Goal: Task Accomplishment & Management: Use online tool/utility

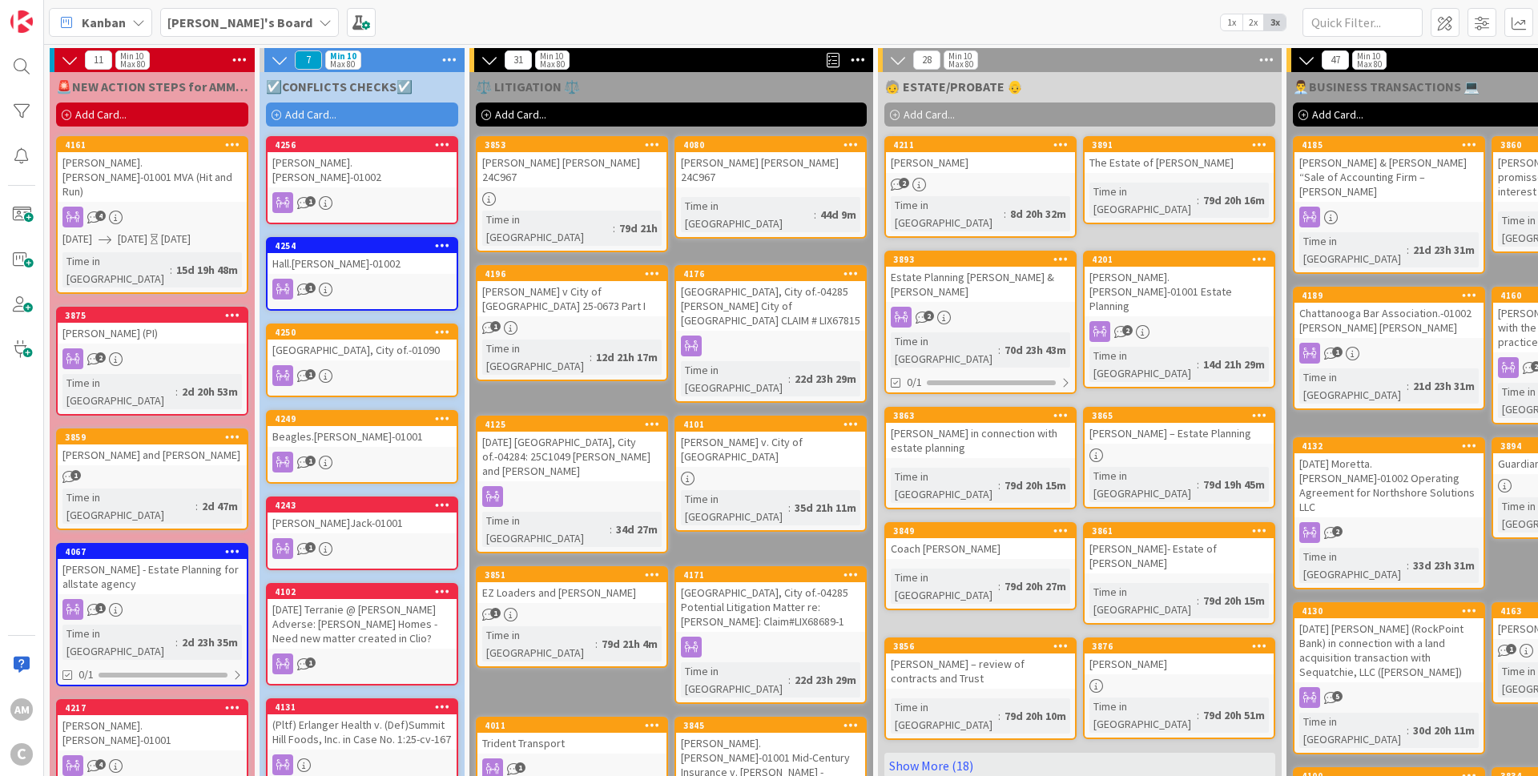
click at [356, 119] on div "Add Card..." at bounding box center [362, 115] width 192 height 24
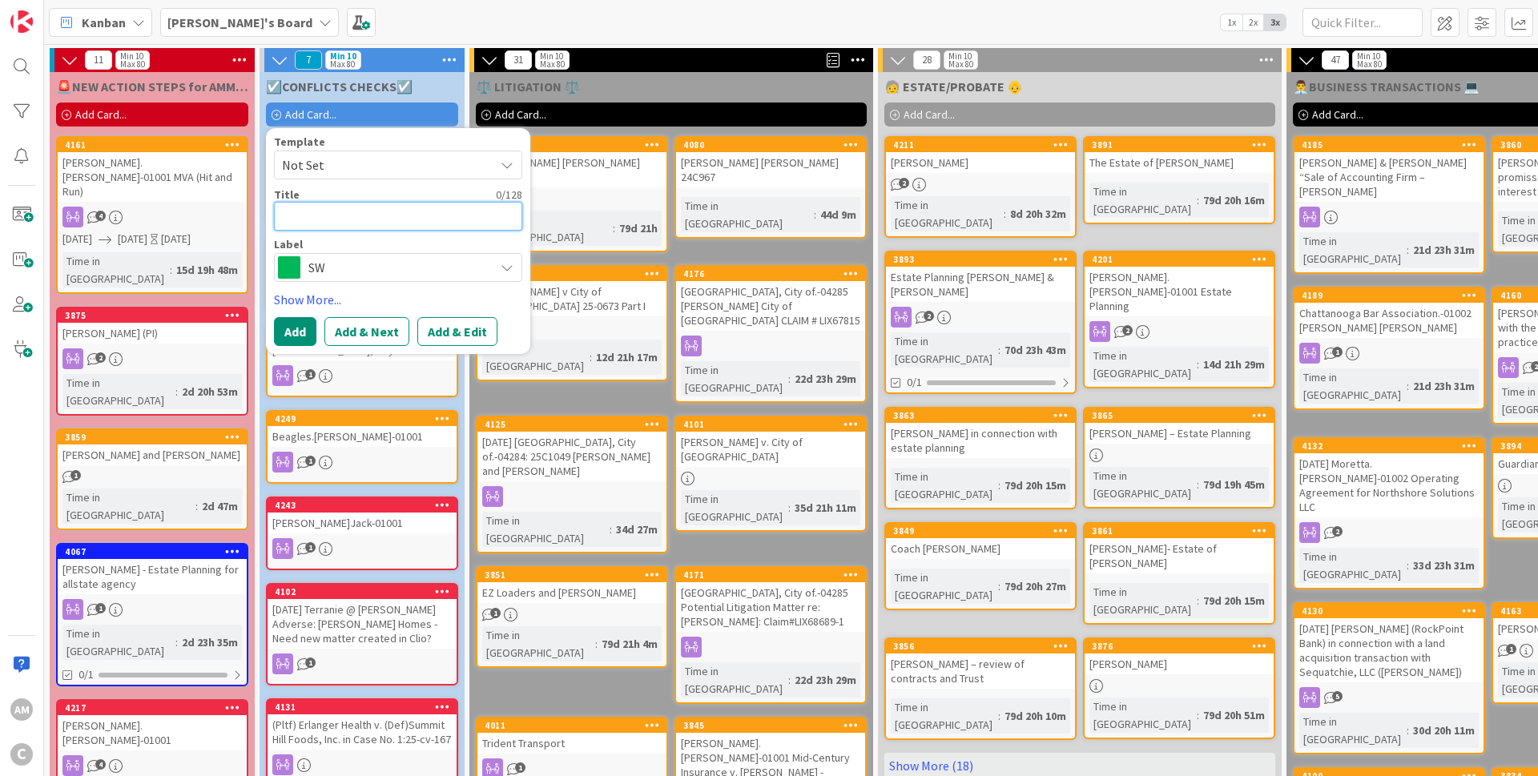
paste textarea "[PERSON_NAME] Supply, LLC.-01001"
type textarea "x"
type textarea "[PERSON_NAME] Supply, LLC.-01001"
click at [387, 270] on span "SW" at bounding box center [397, 267] width 178 height 22
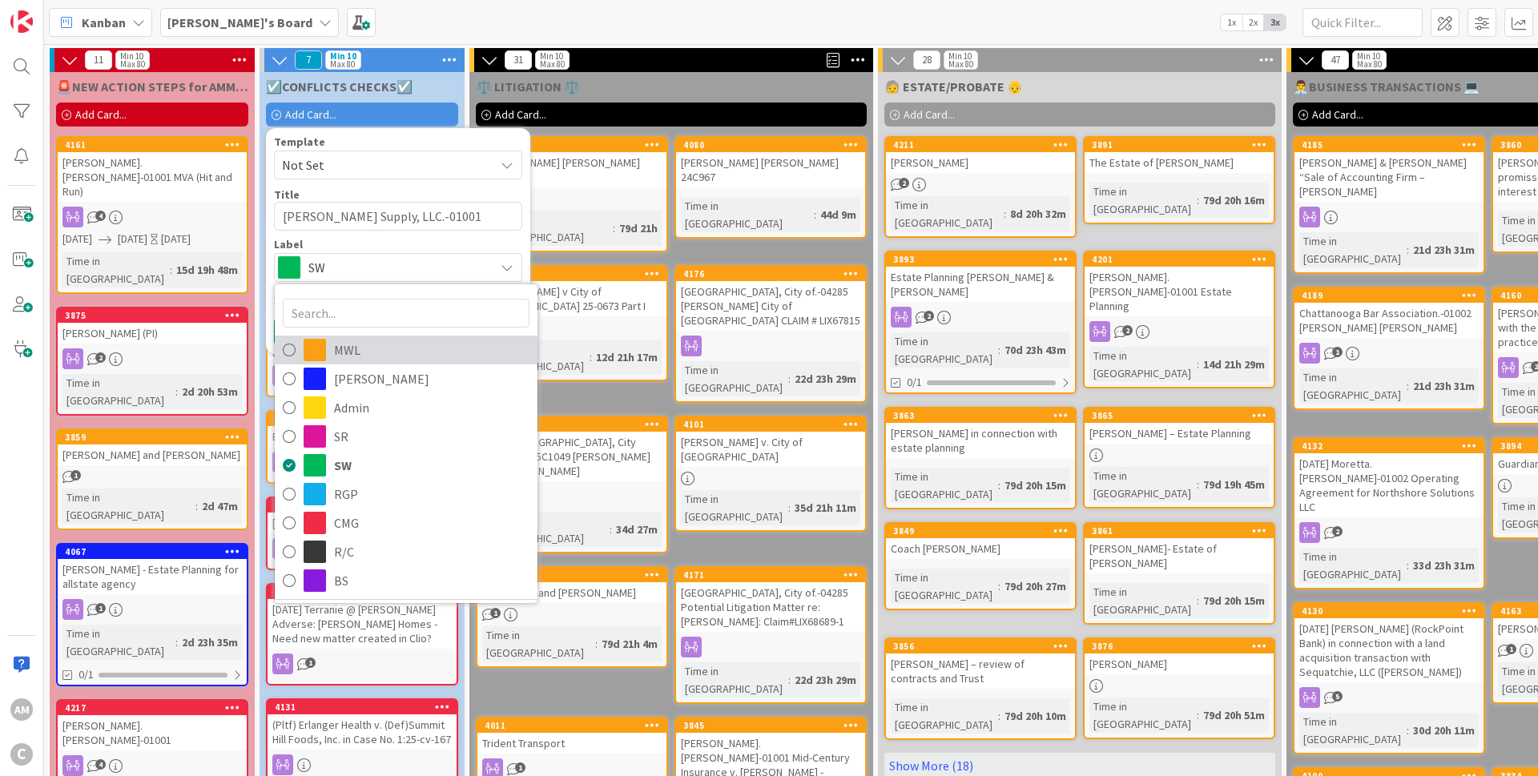
drag, startPoint x: 340, startPoint y: 343, endPoint x: 376, endPoint y: 384, distance: 54.0
click at [341, 342] on span "MWL" at bounding box center [431, 350] width 195 height 24
type textarea "x"
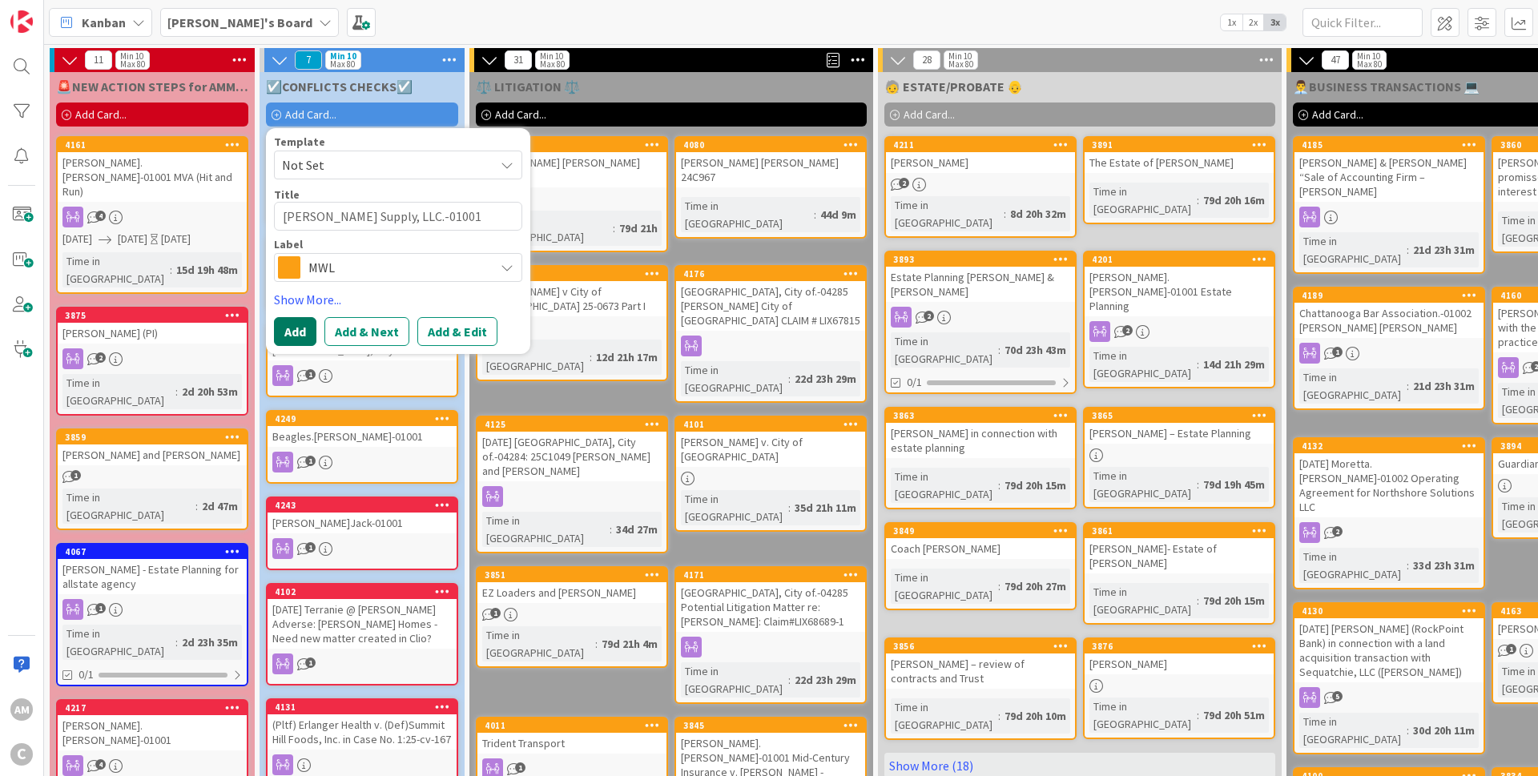
click at [294, 336] on button "Add" at bounding box center [295, 331] width 42 height 29
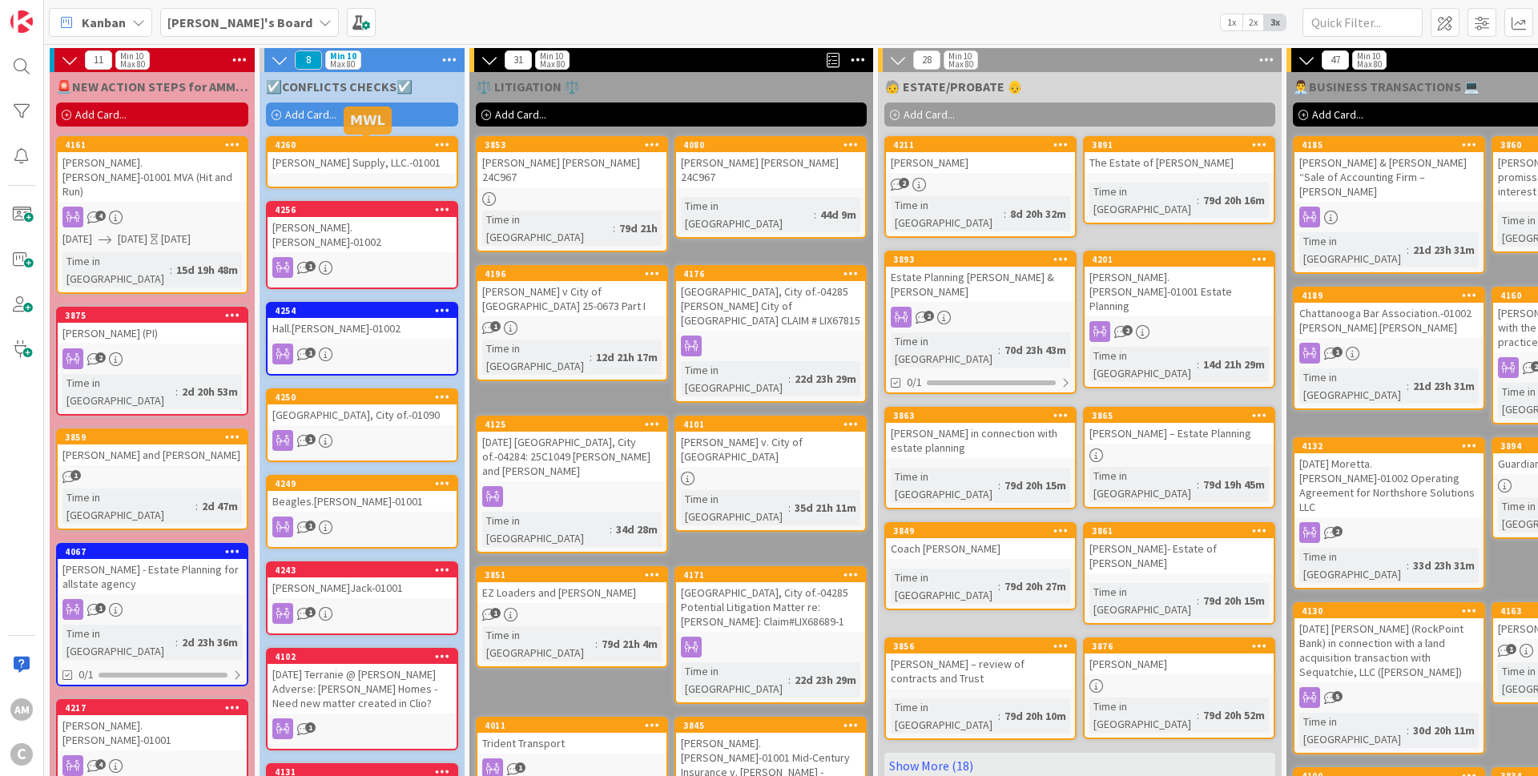
click at [317, 149] on div "4260" at bounding box center [366, 144] width 182 height 11
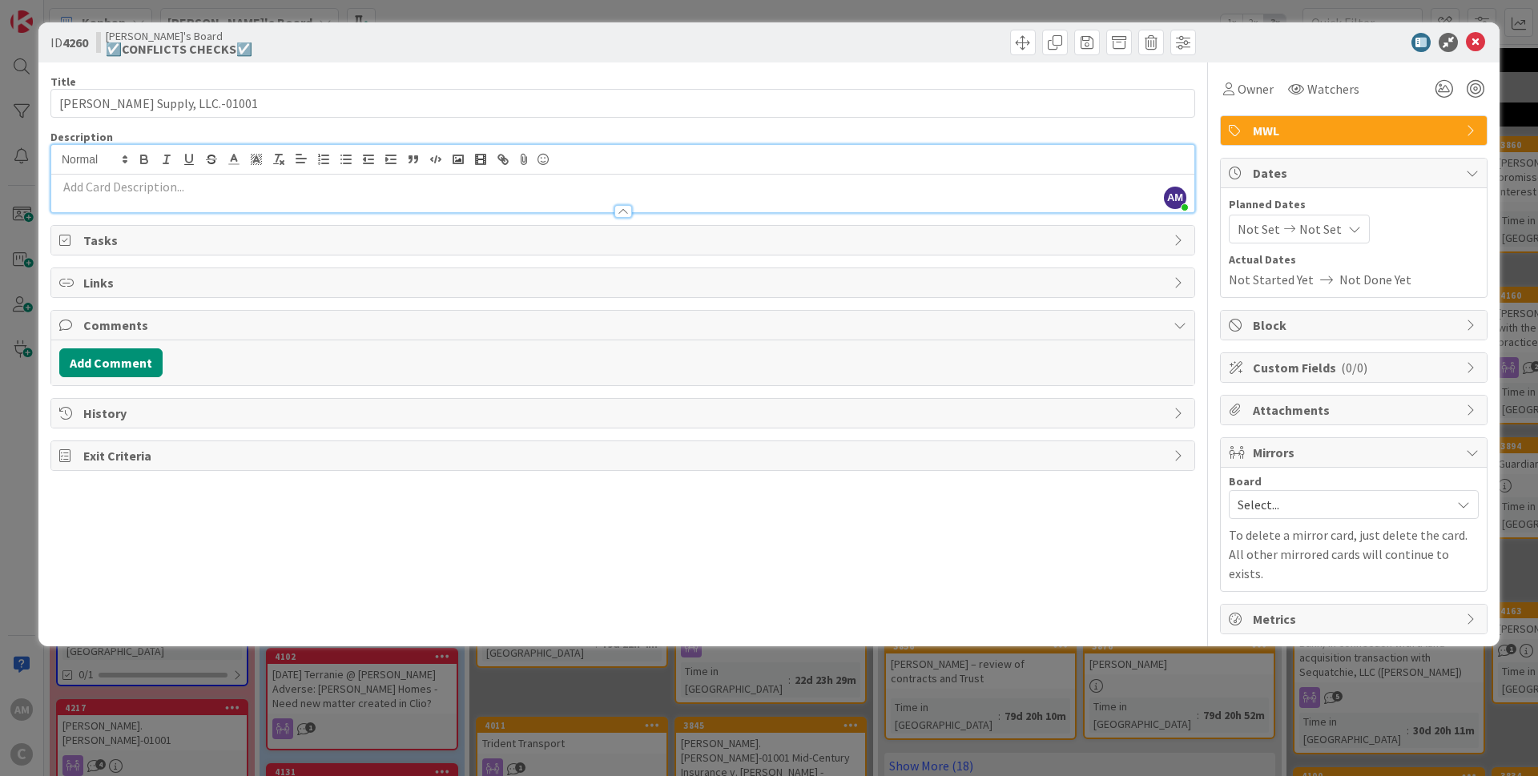
click at [108, 191] on p at bounding box center [622, 187] width 1127 height 18
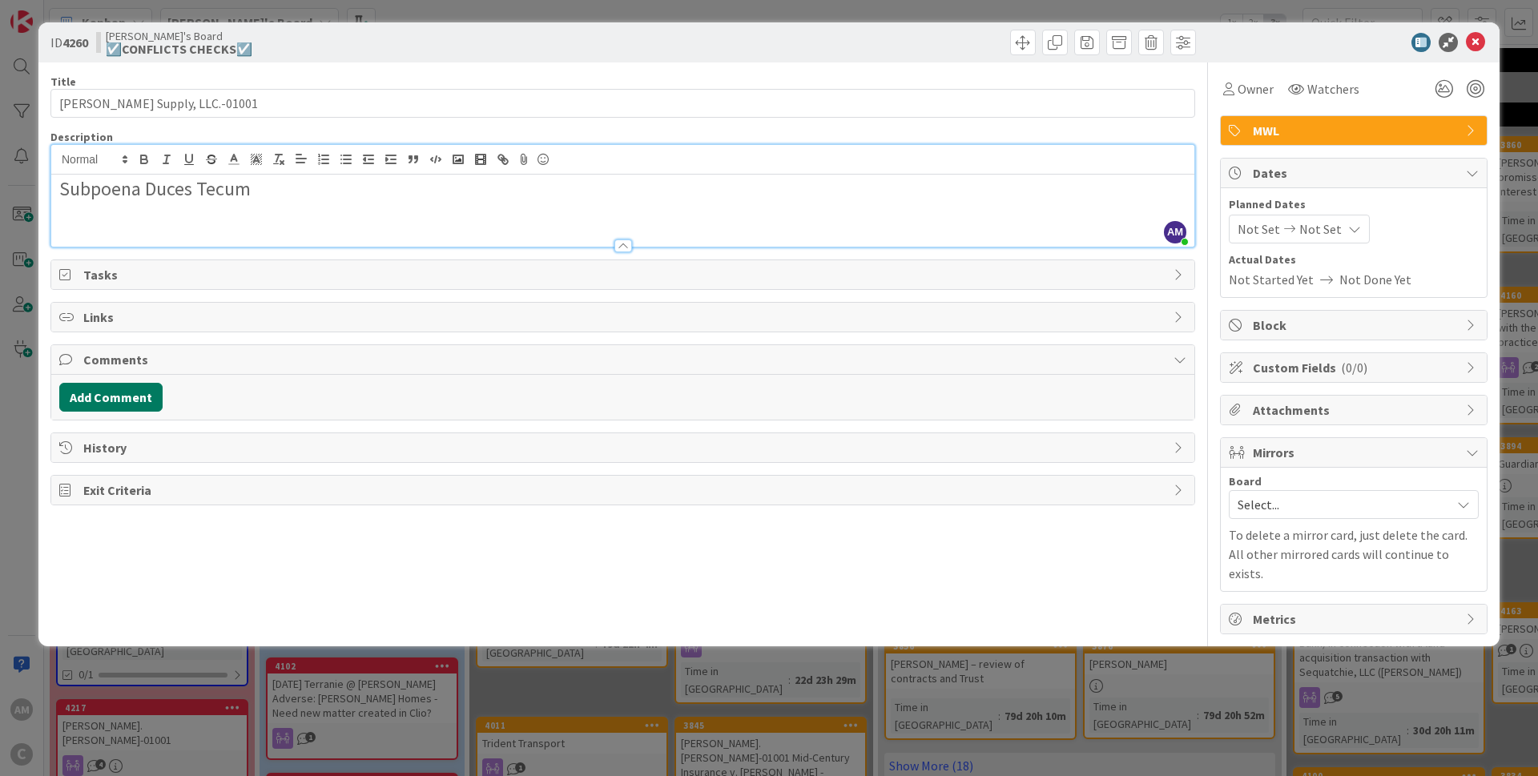
click at [128, 410] on button "Add Comment" at bounding box center [110, 397] width 103 height 29
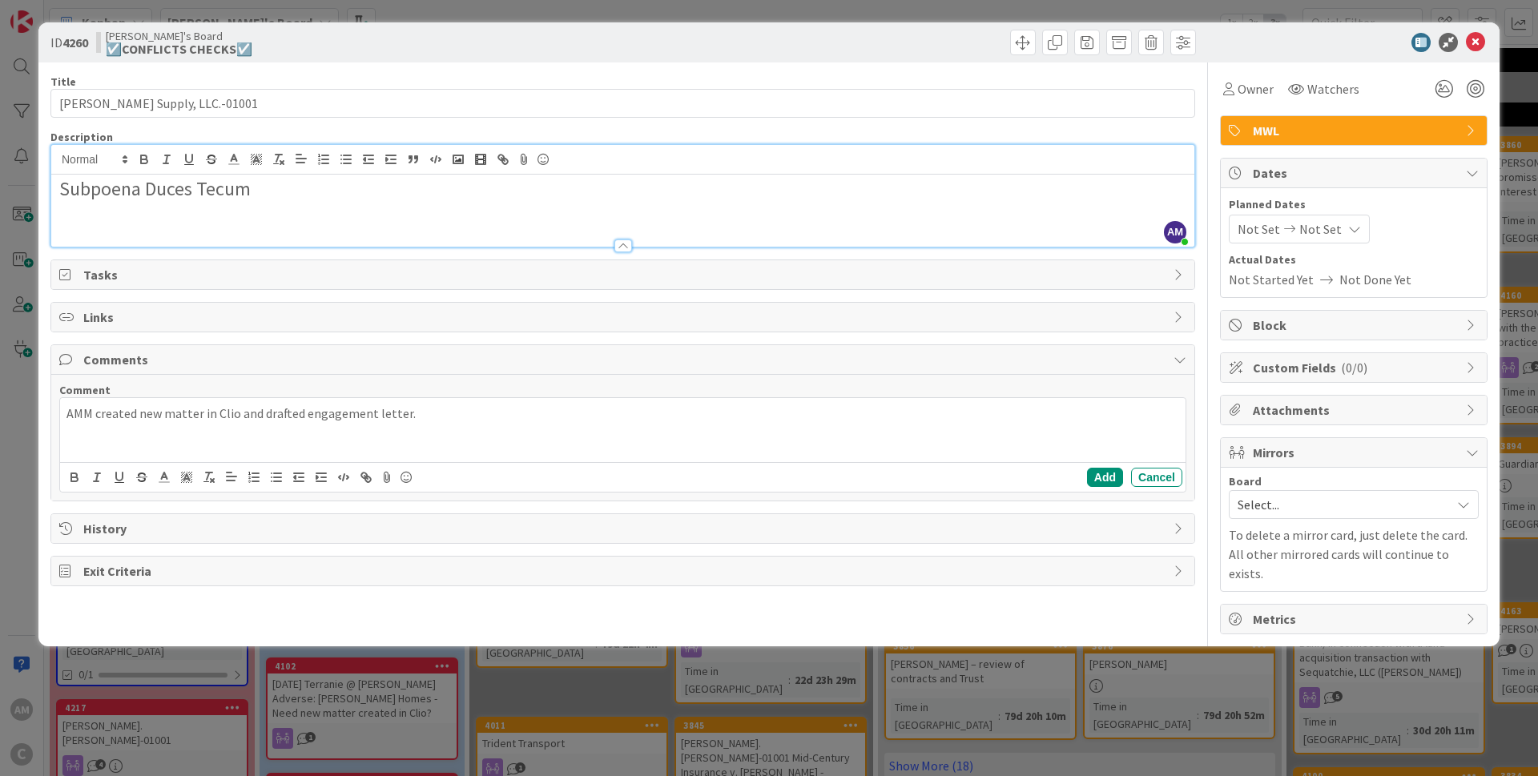
click at [416, 408] on p "AMM created new matter in Clio and drafted engagement letter." at bounding box center [622, 414] width 1113 height 18
click at [566, 417] on p "AMM created new matter in Clio and drafted engagement letter. Sent both PDF and…" at bounding box center [622, 414] width 1113 height 18
click at [1327, 457] on span "Mirrors" at bounding box center [1355, 452] width 205 height 19
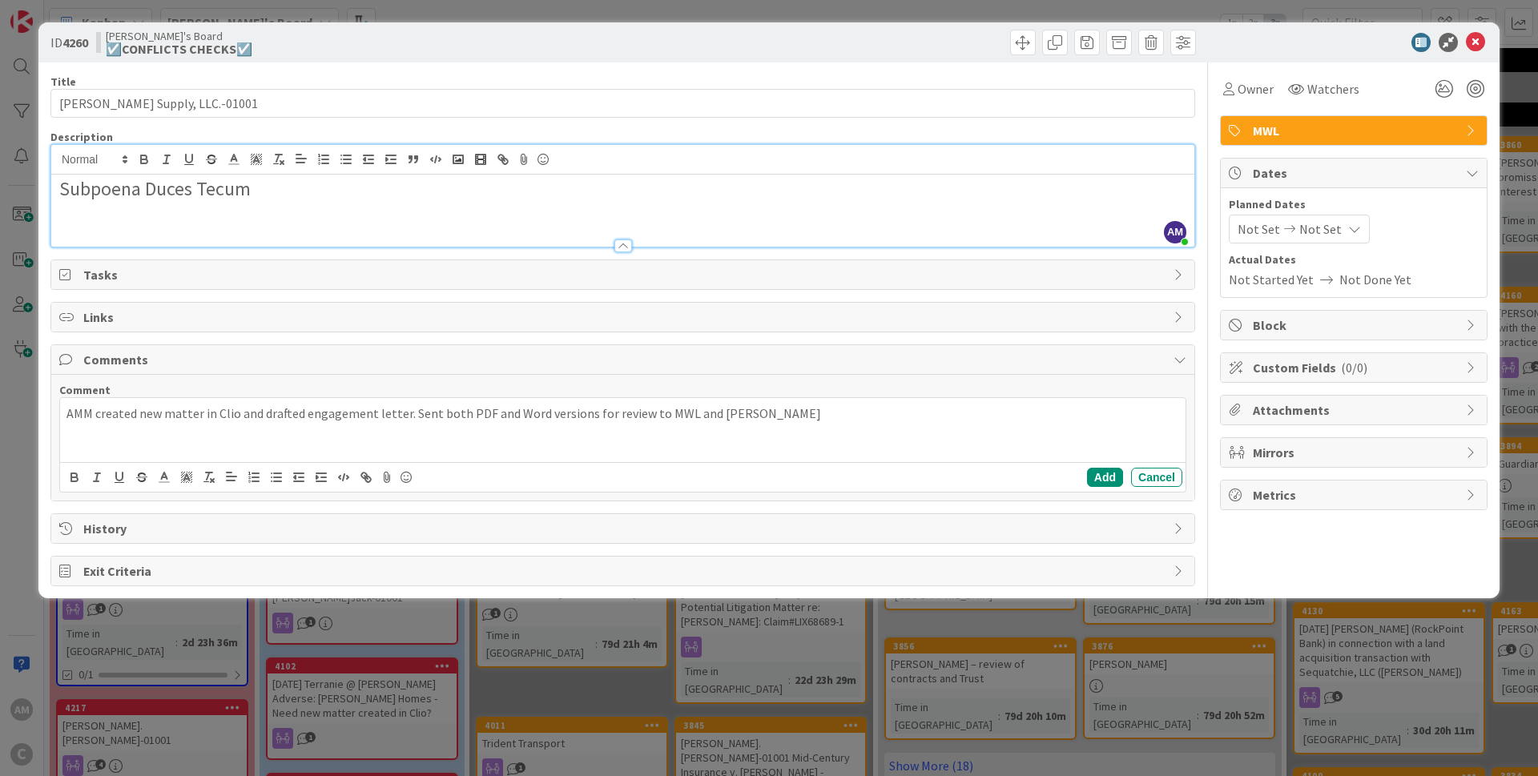
click at [1327, 457] on span "Mirrors" at bounding box center [1355, 452] width 205 height 19
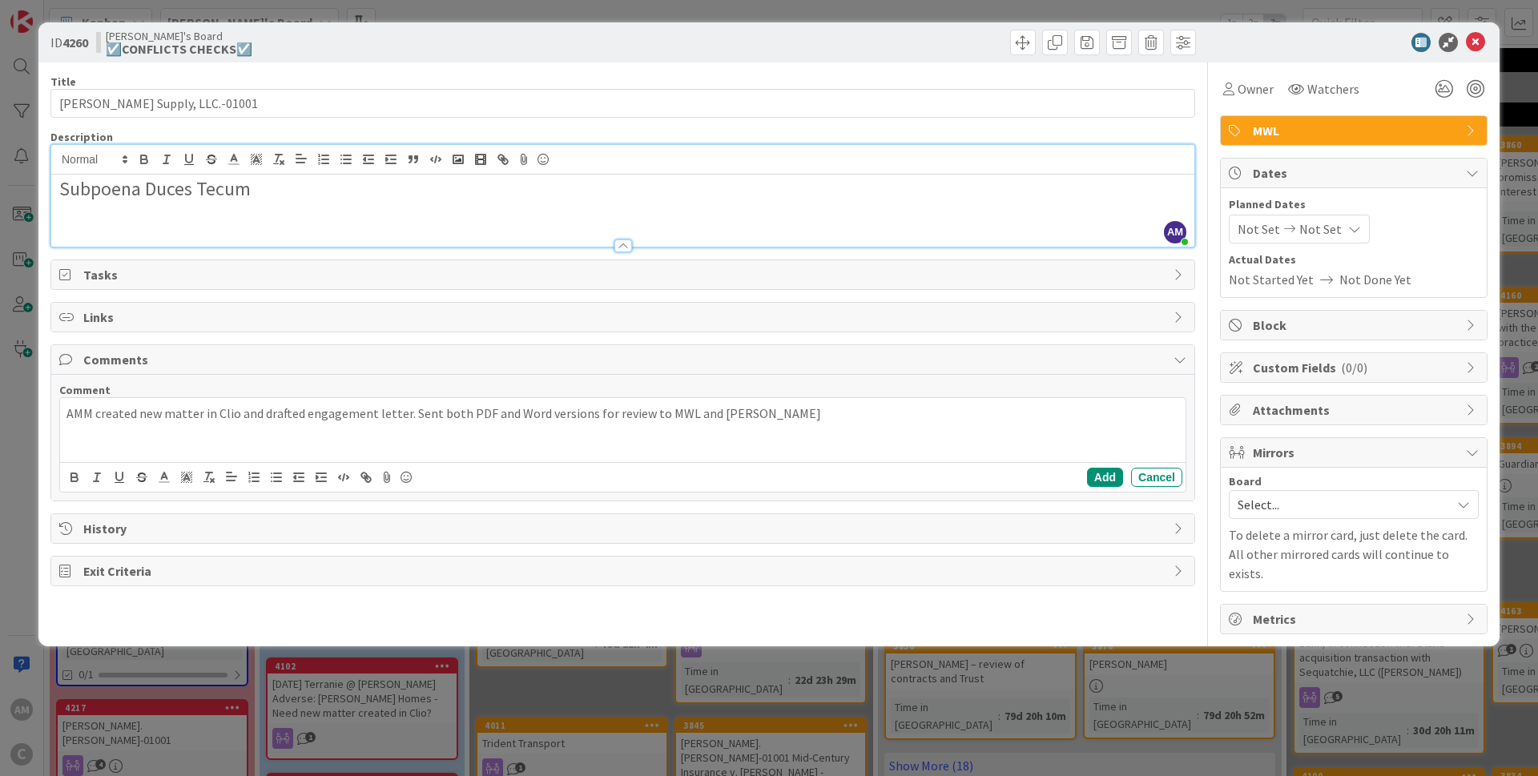
click at [1301, 503] on span "Select..." at bounding box center [1340, 504] width 205 height 22
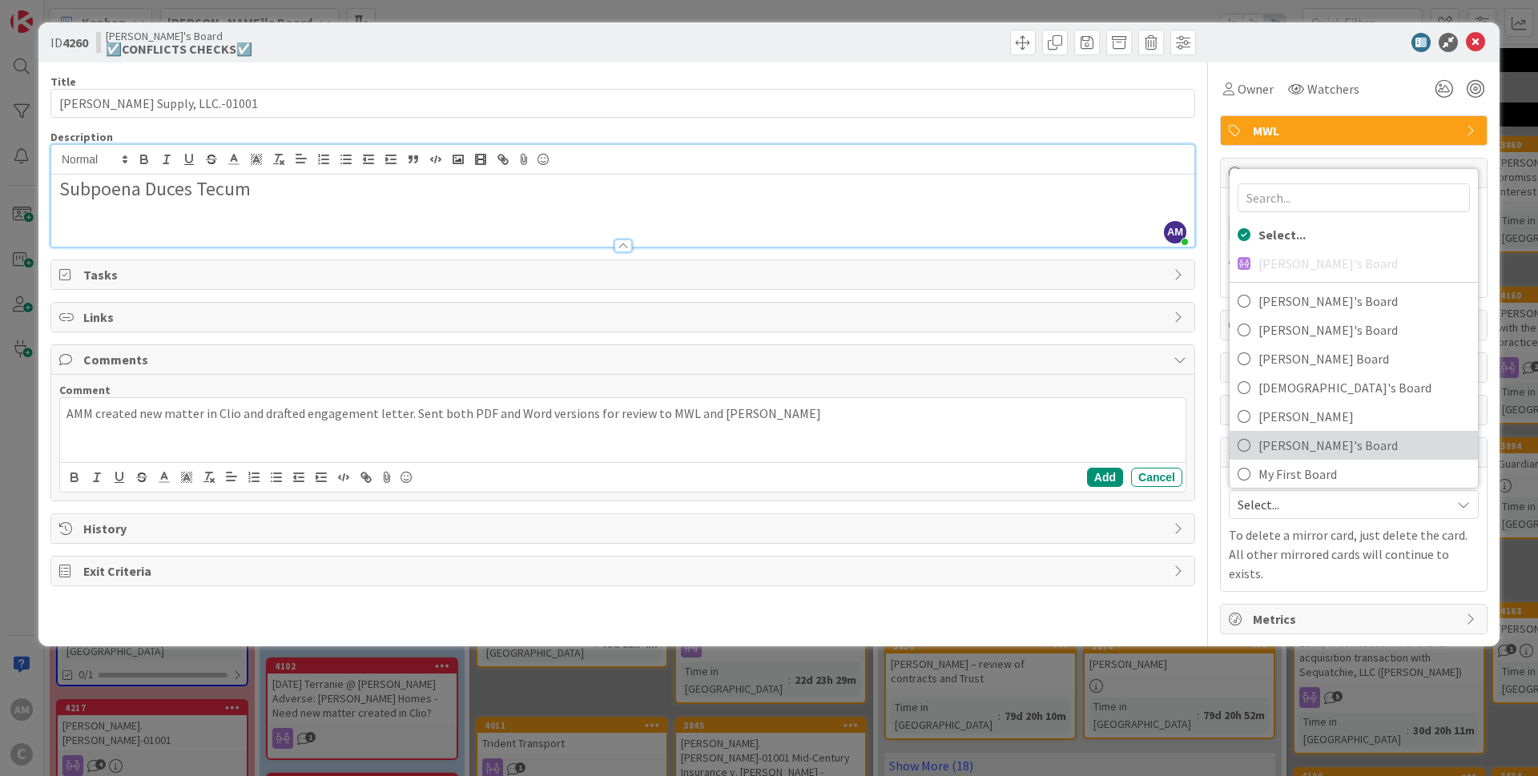
click at [1290, 441] on span "[PERSON_NAME]'s Board" at bounding box center [1364, 445] width 211 height 24
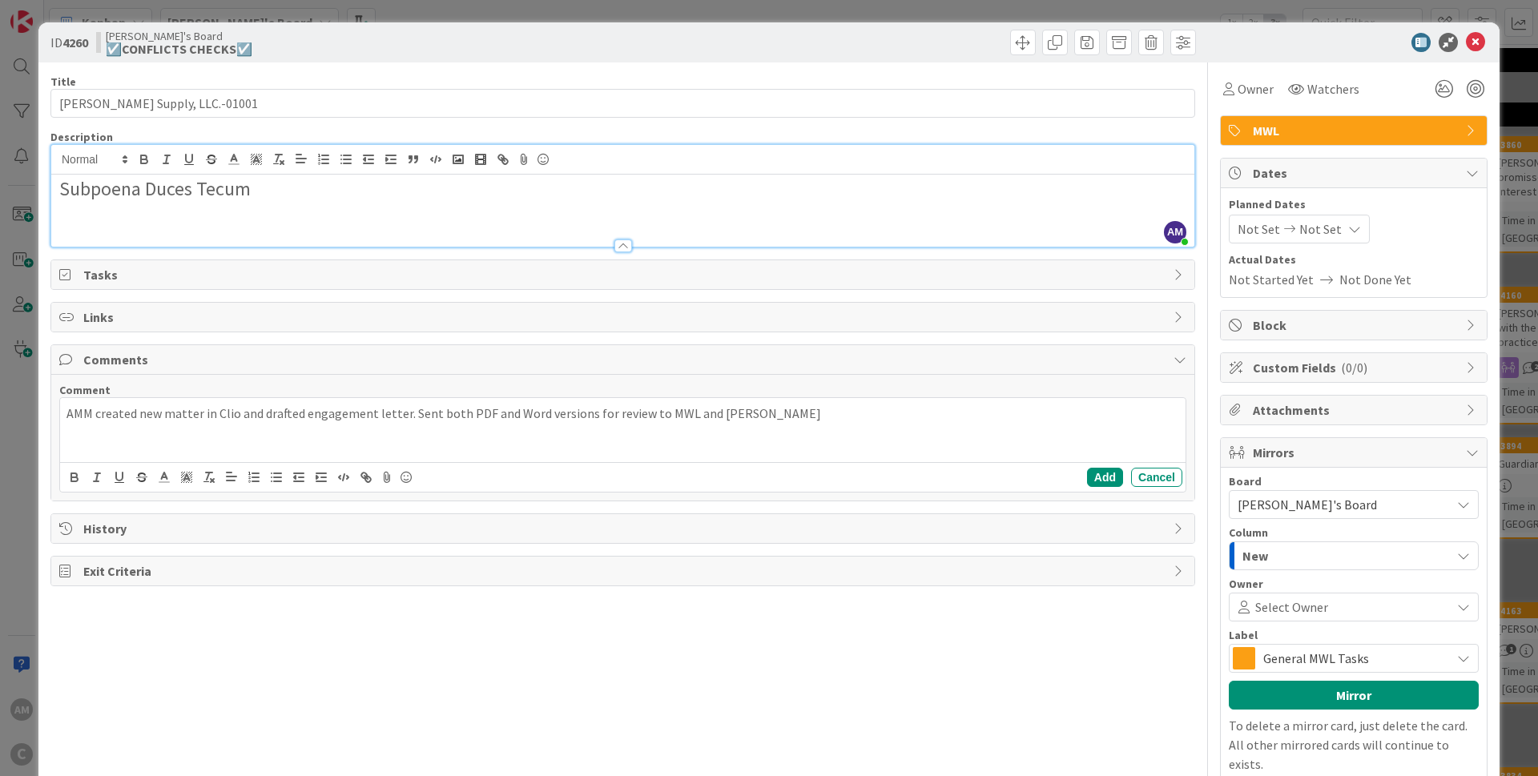
click at [1287, 565] on div "New" at bounding box center [1345, 556] width 212 height 26
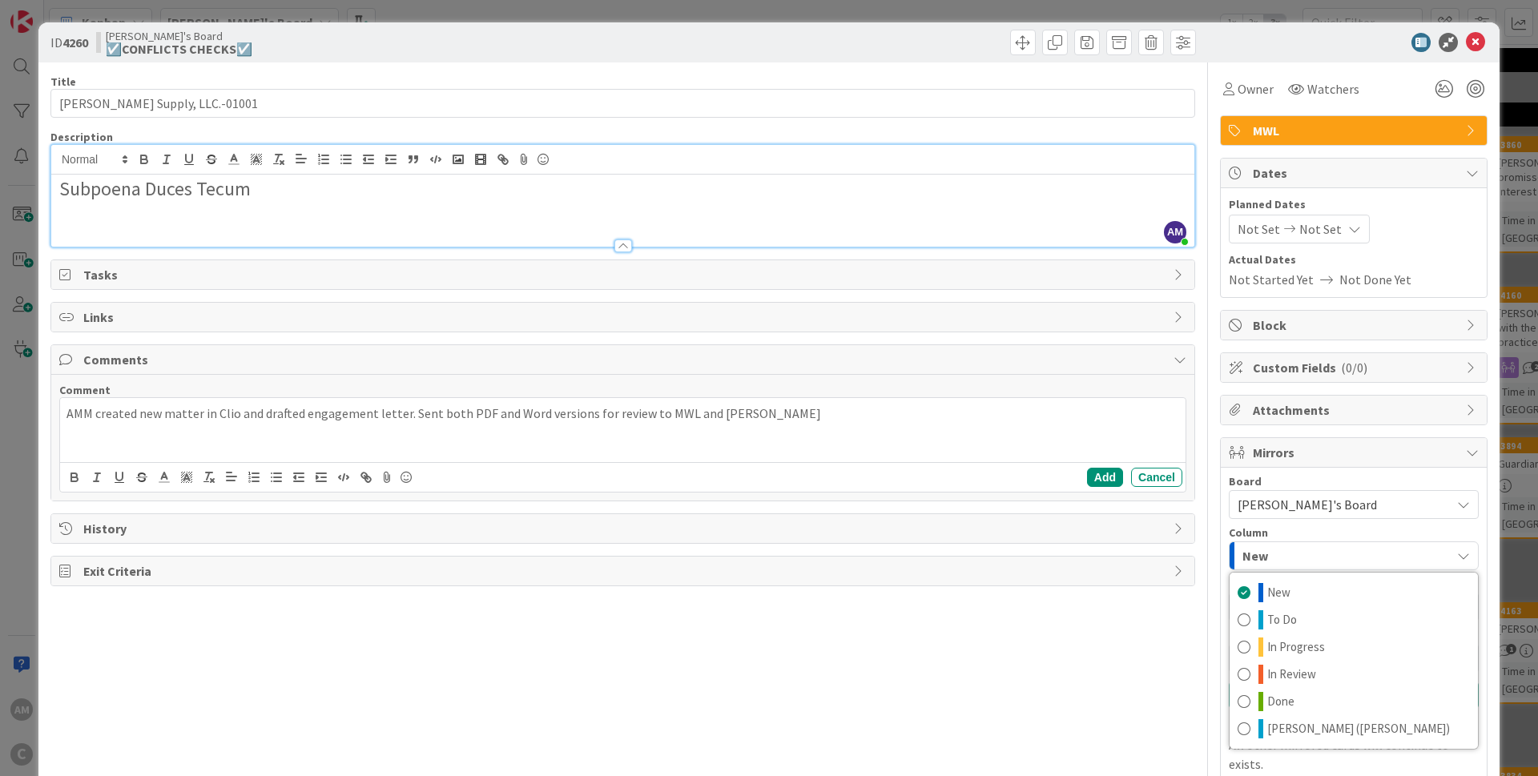
click at [1287, 565] on div "New" at bounding box center [1345, 556] width 212 height 26
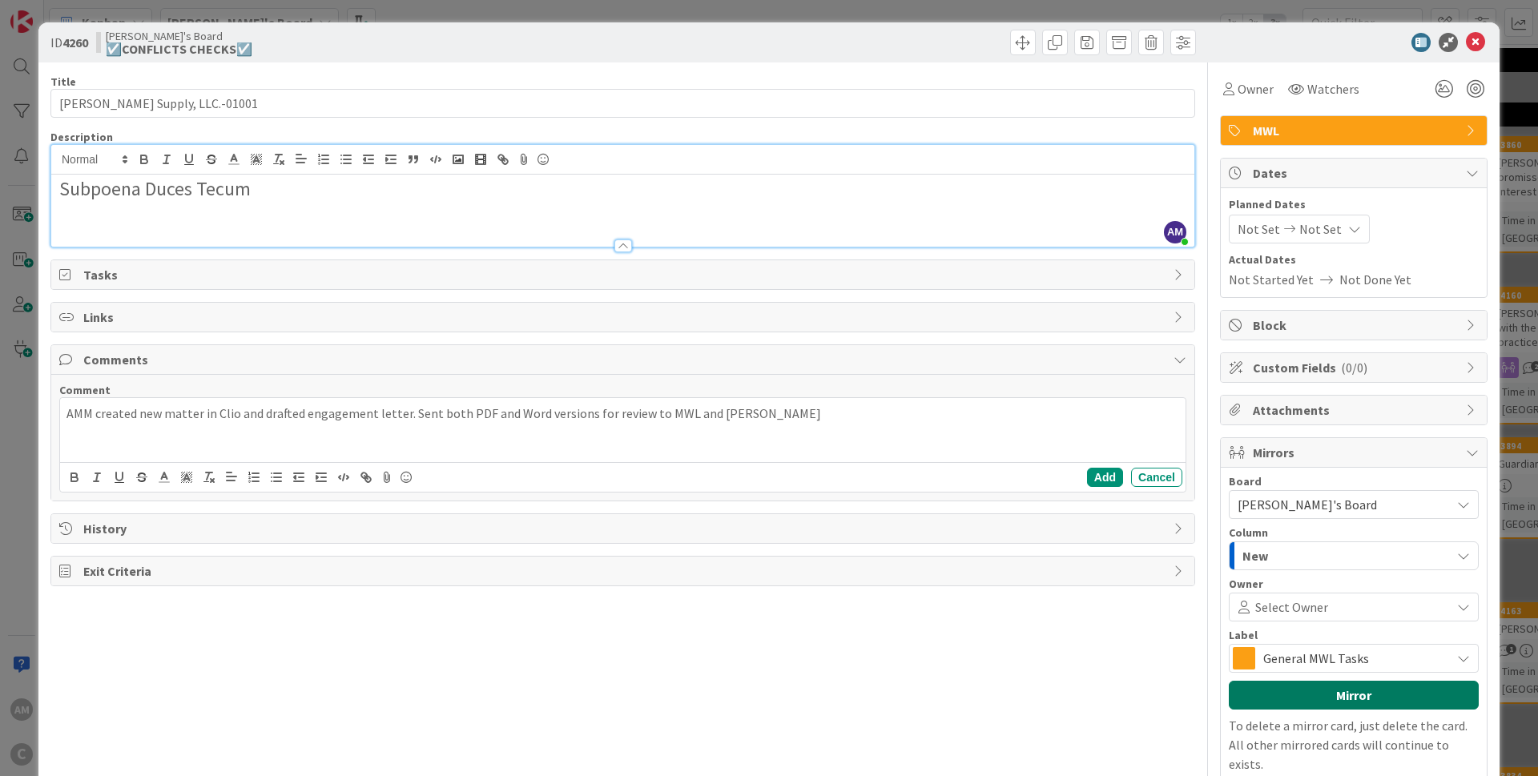
click at [1299, 686] on button "Mirror" at bounding box center [1354, 695] width 250 height 29
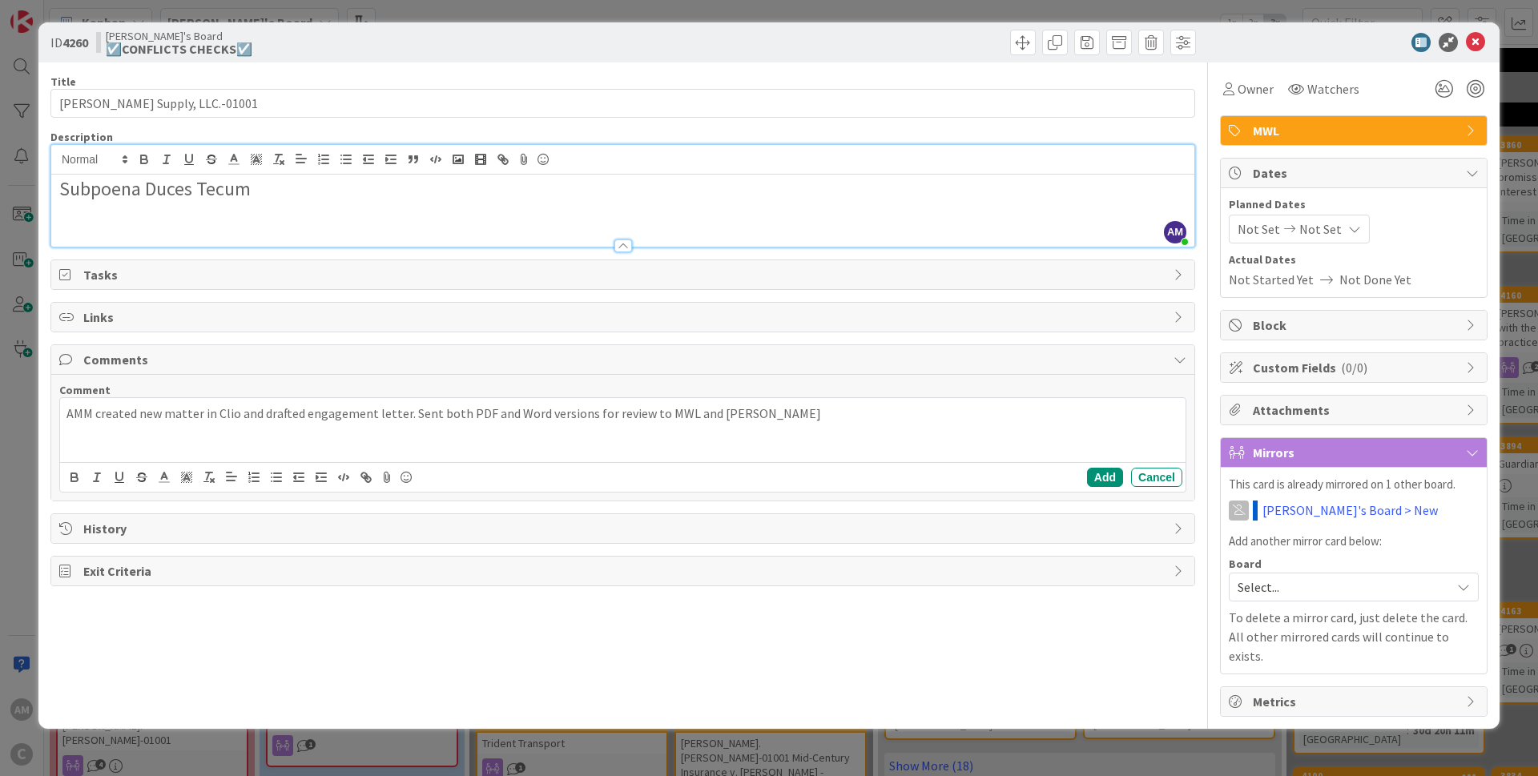
click at [1300, 587] on span "Select..." at bounding box center [1340, 587] width 205 height 22
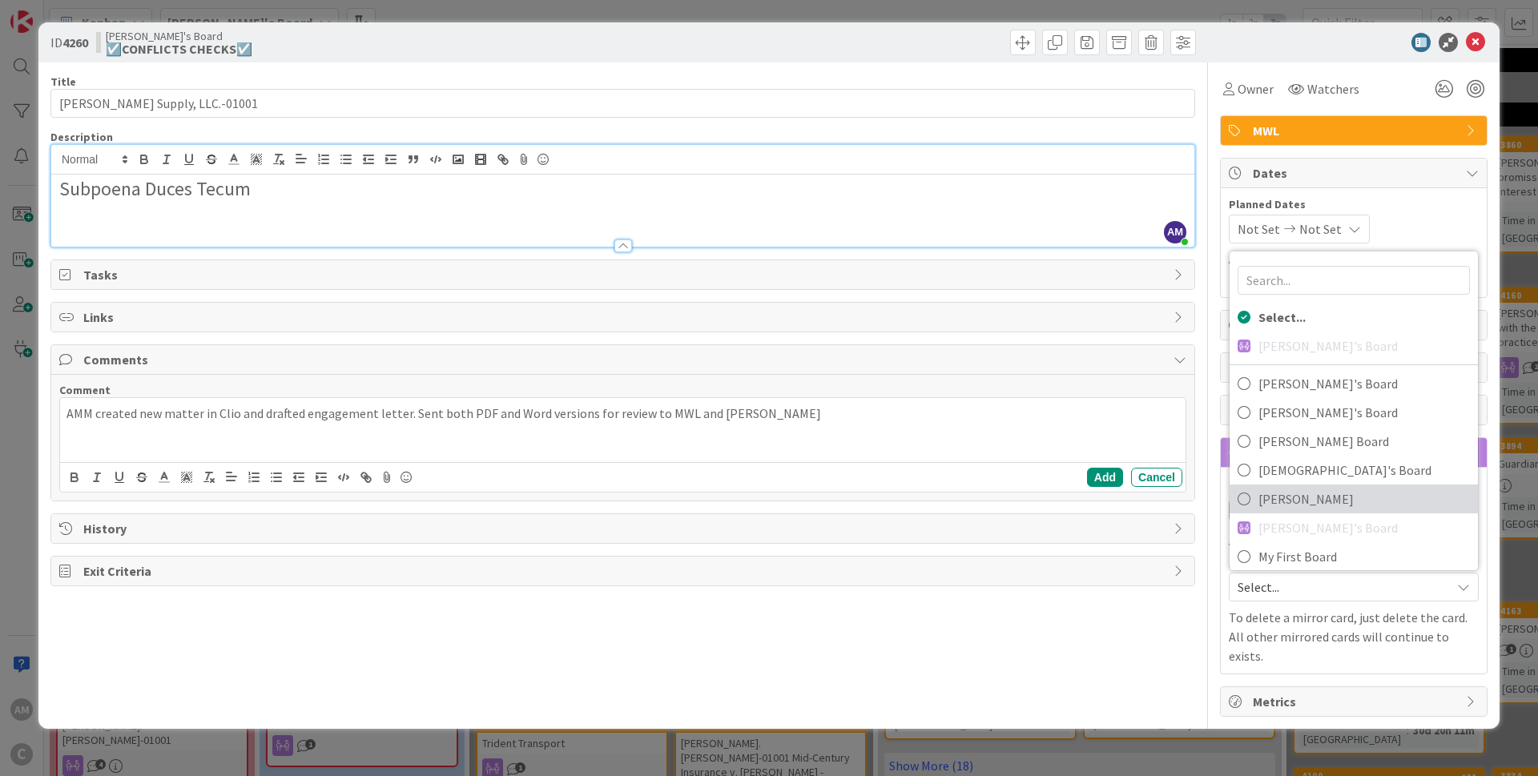
click at [1291, 500] on span "[PERSON_NAME]" at bounding box center [1364, 499] width 211 height 24
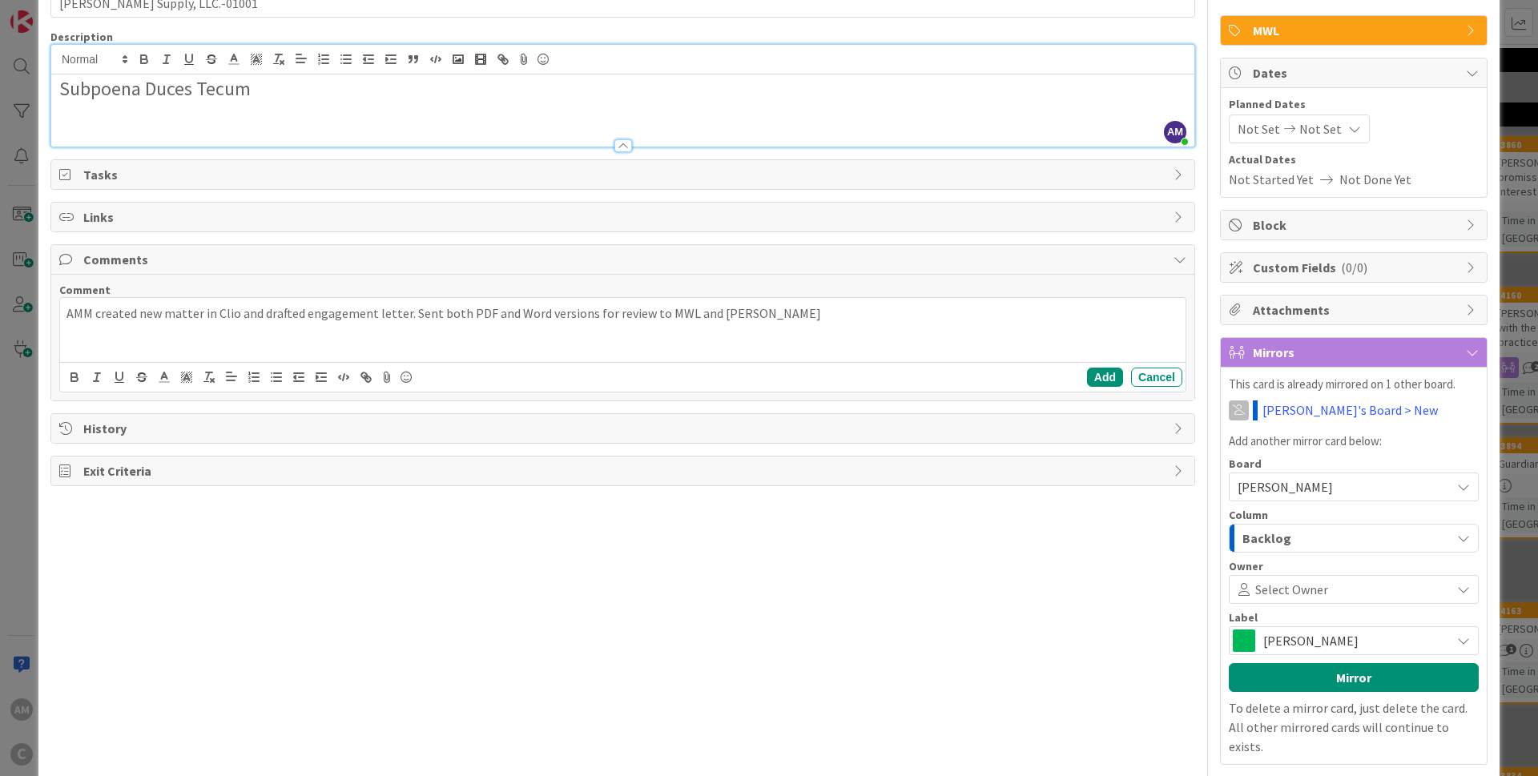
scroll to position [147, 0]
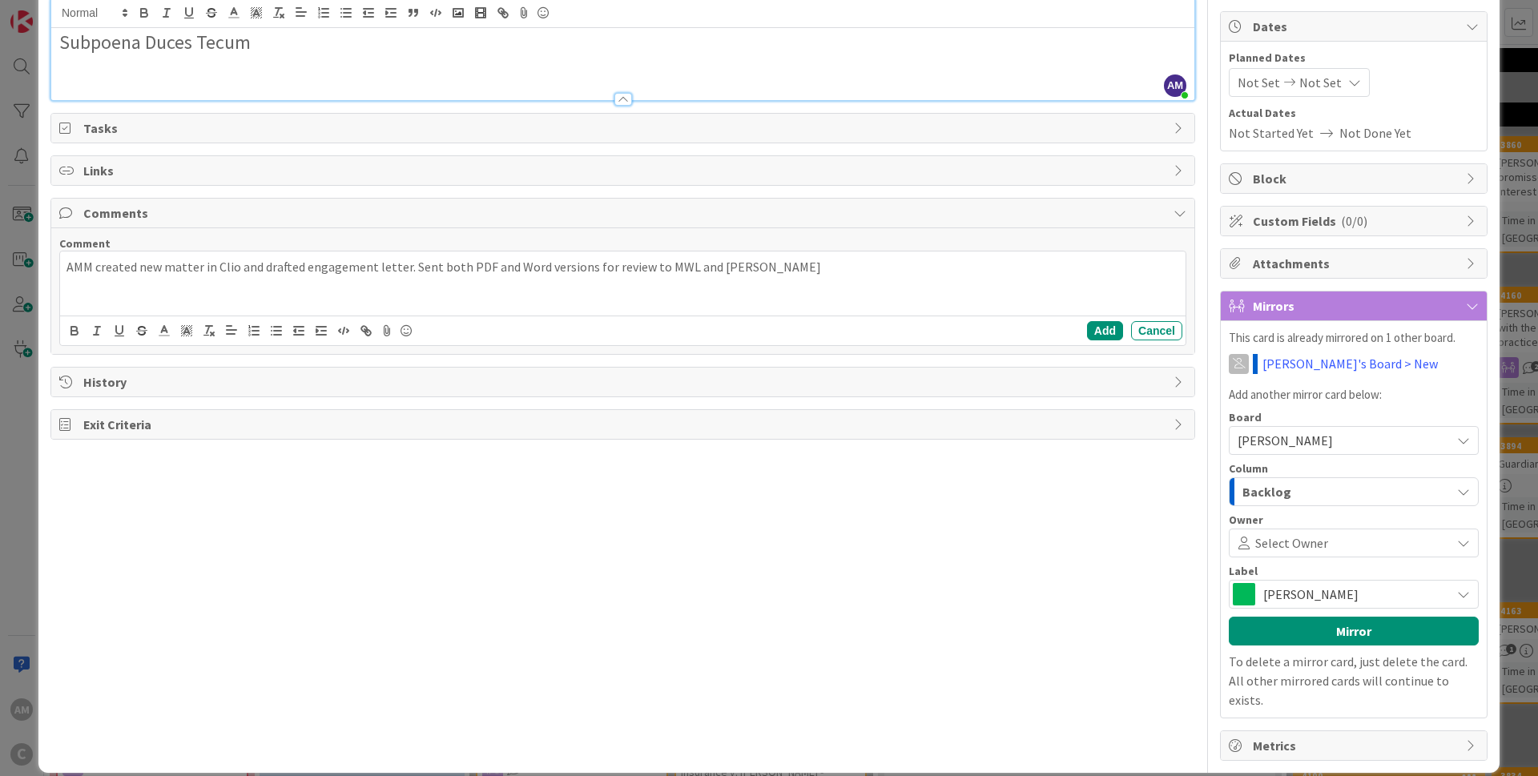
click at [1279, 496] on div "Backlog" at bounding box center [1345, 492] width 212 height 26
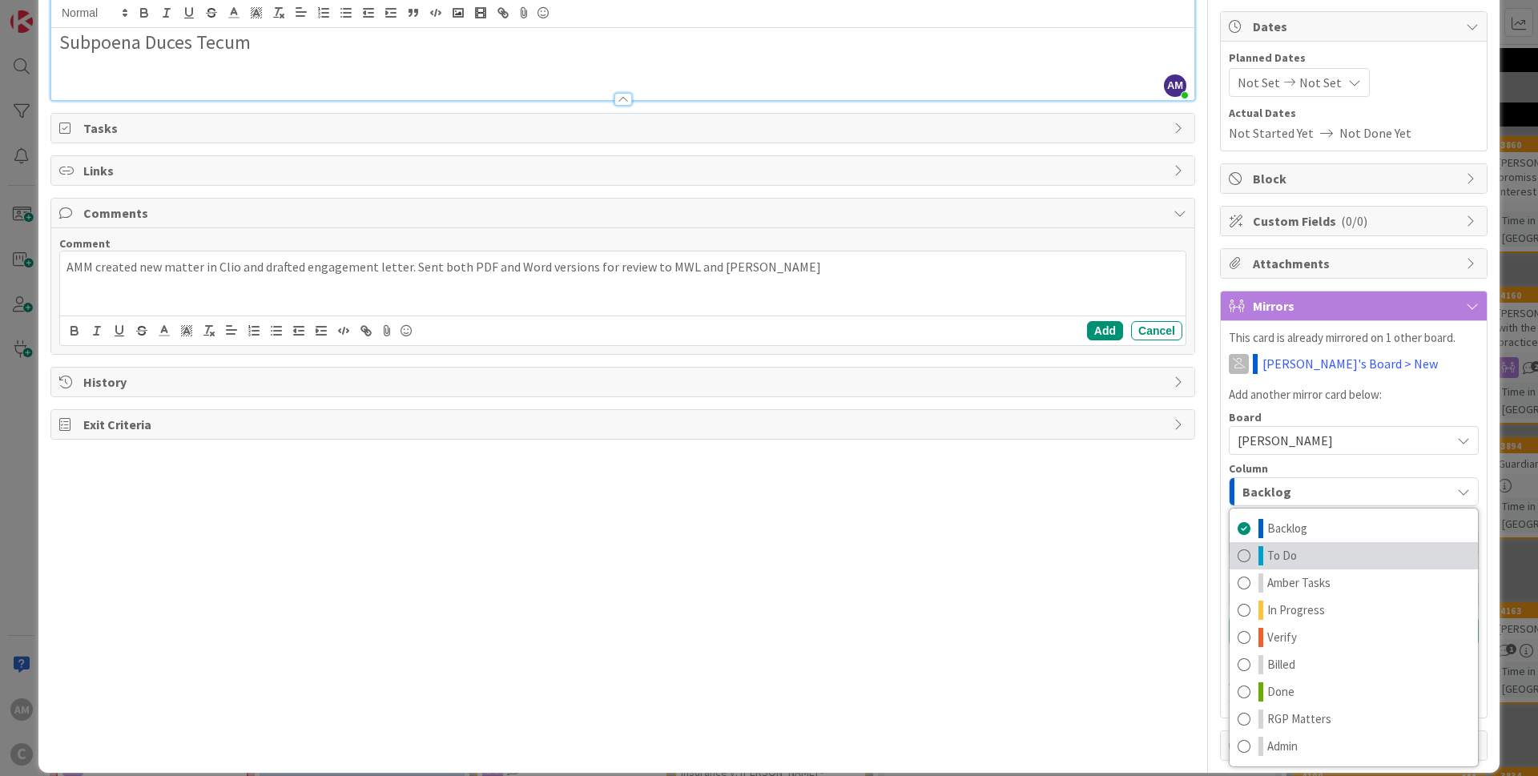
click at [1272, 554] on span "To Do" at bounding box center [1282, 555] width 30 height 19
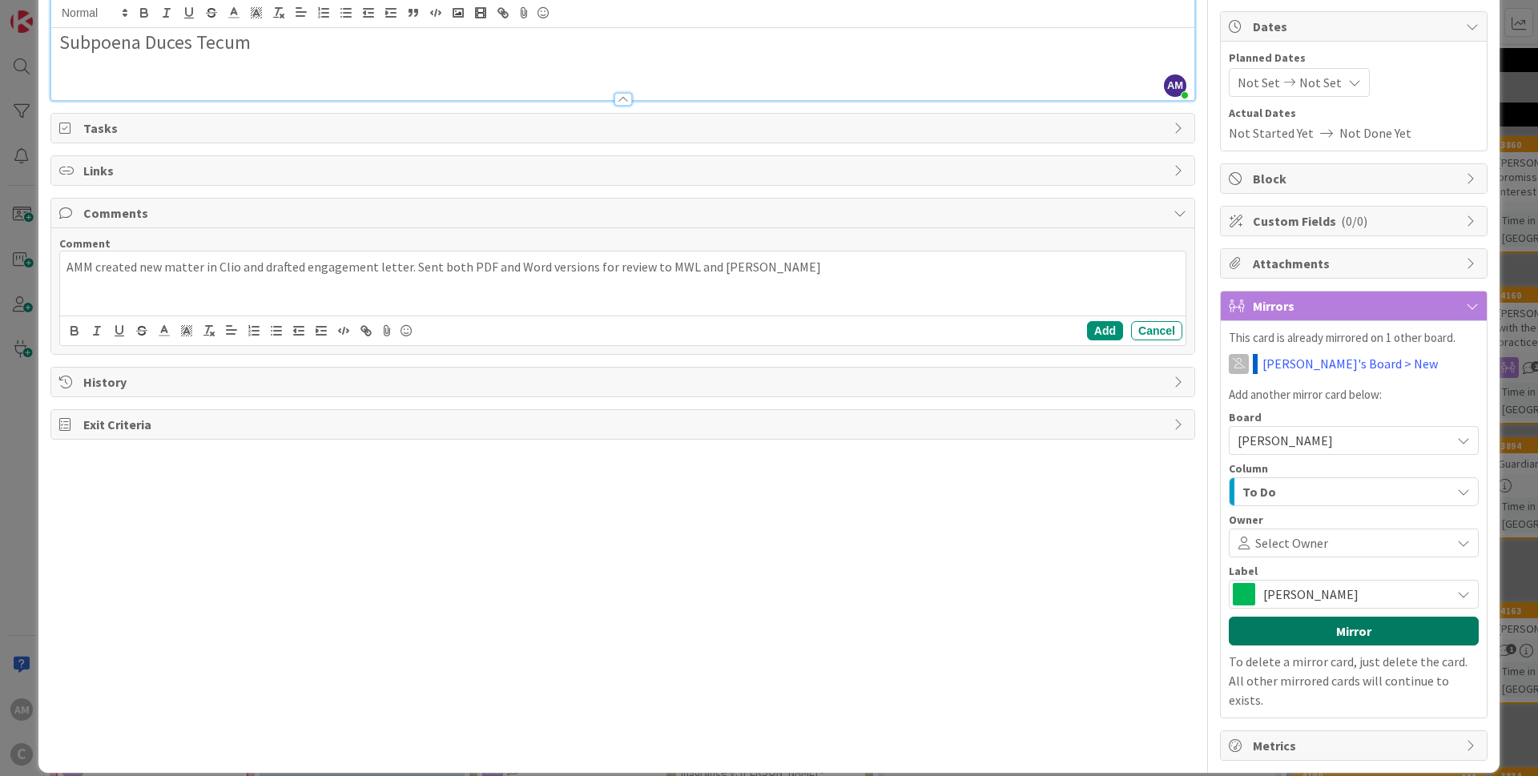
click at [1352, 632] on button "Mirror" at bounding box center [1354, 631] width 250 height 29
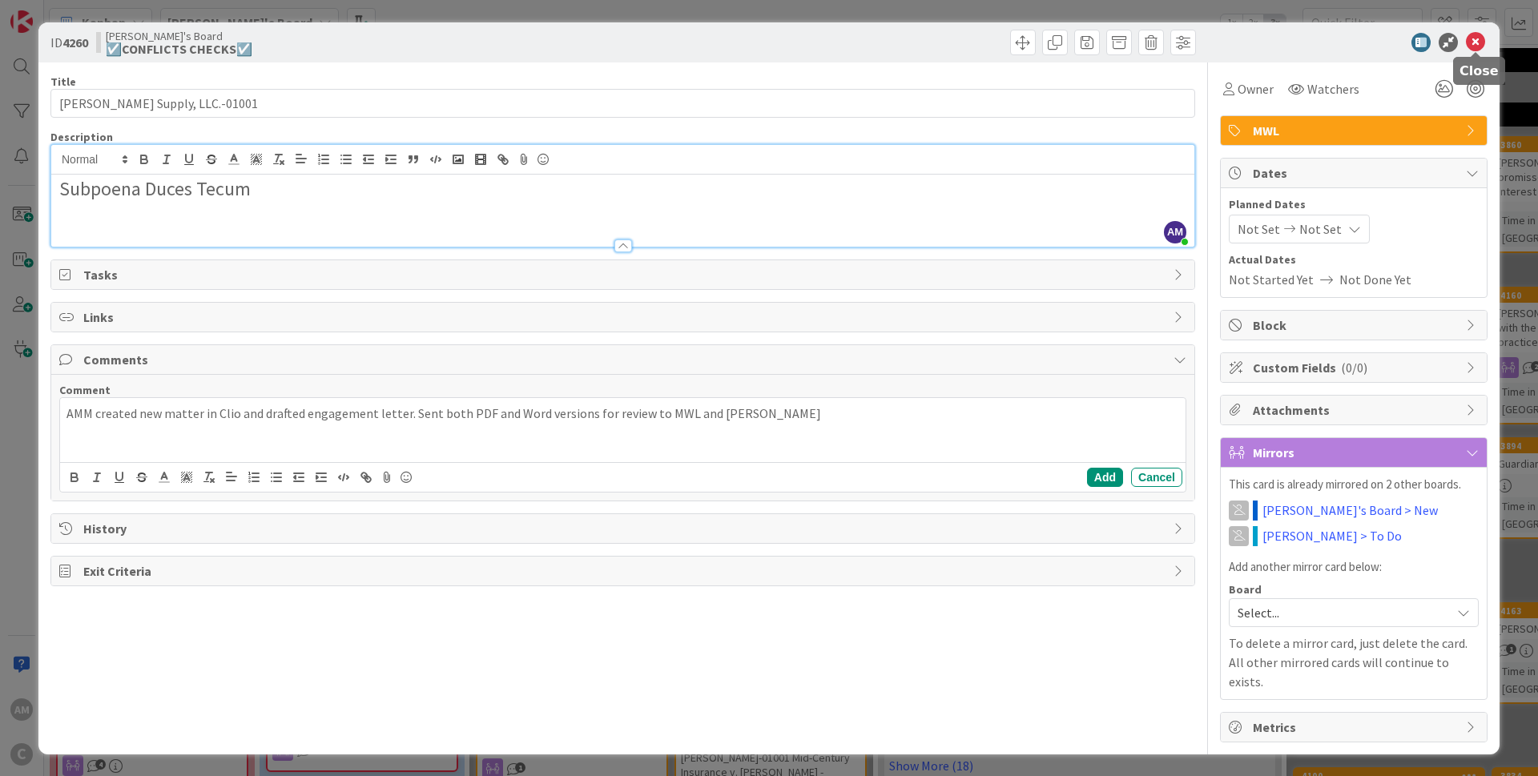
click at [1474, 48] on icon at bounding box center [1475, 42] width 19 height 19
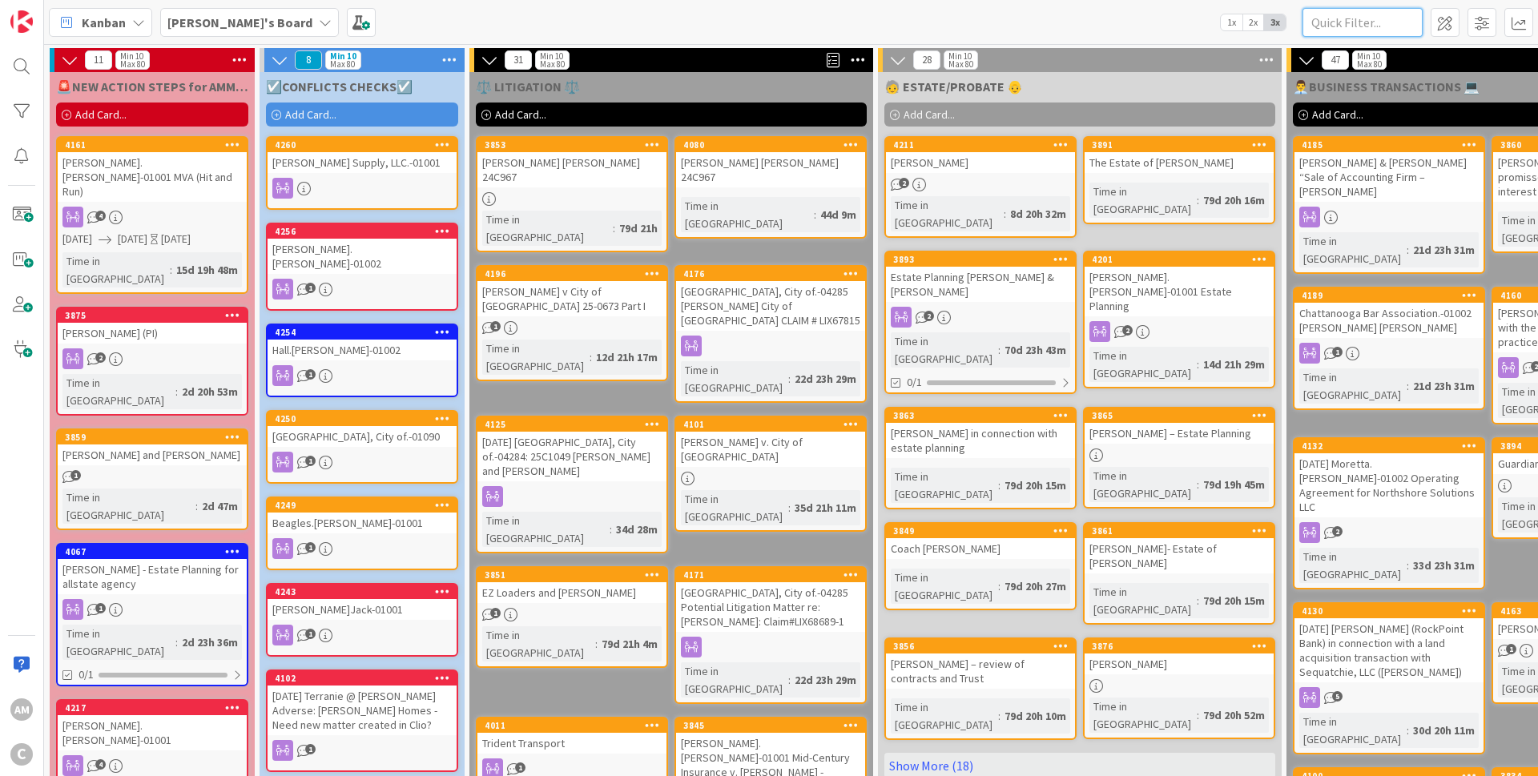
click at [1374, 26] on input "text" at bounding box center [1363, 22] width 120 height 29
type input "[PERSON_NAME]"
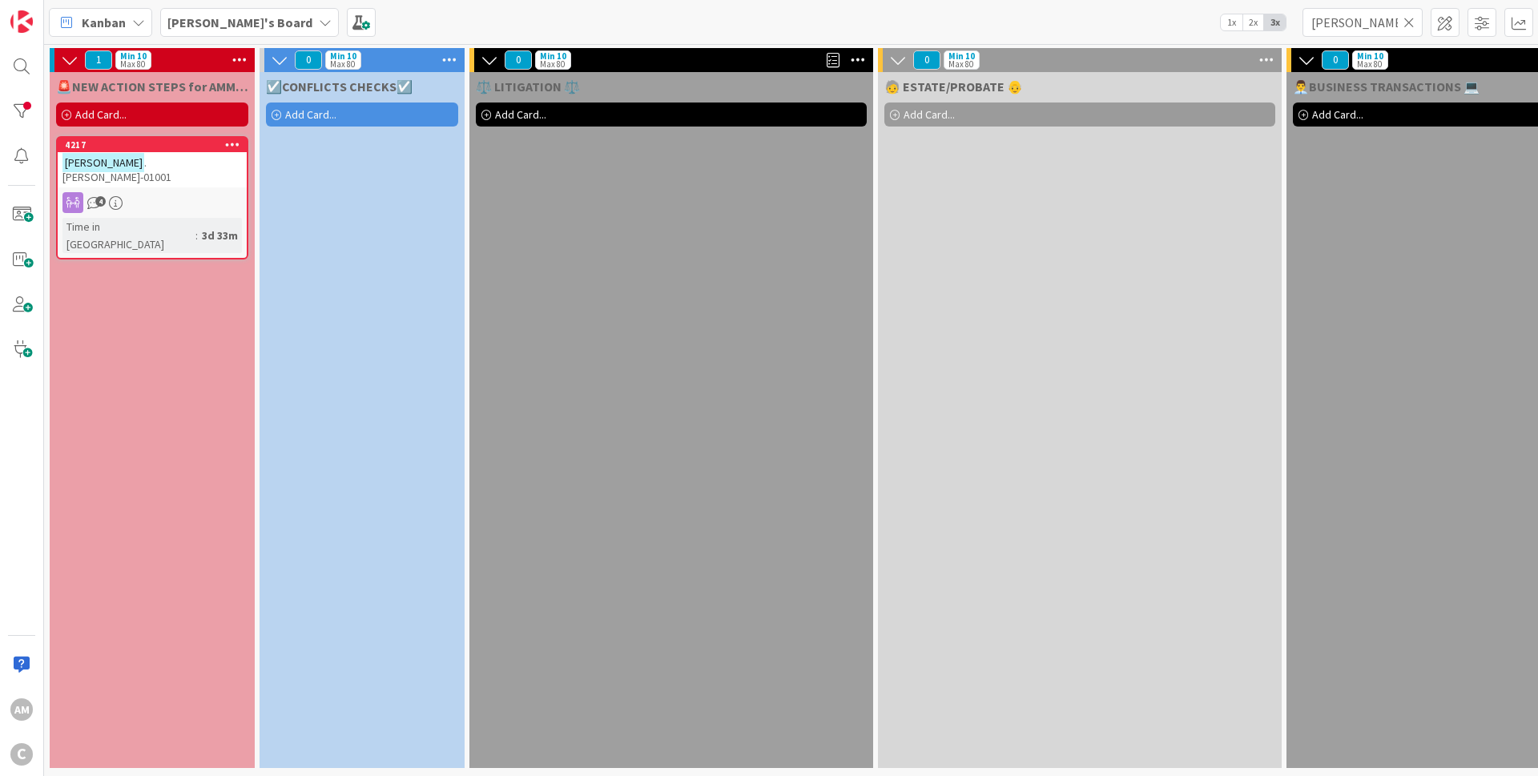
click at [177, 175] on div "4217 [PERSON_NAME] .[PERSON_NAME]-01001 4 Time in Column : 3d 33m" at bounding box center [152, 197] width 192 height 123
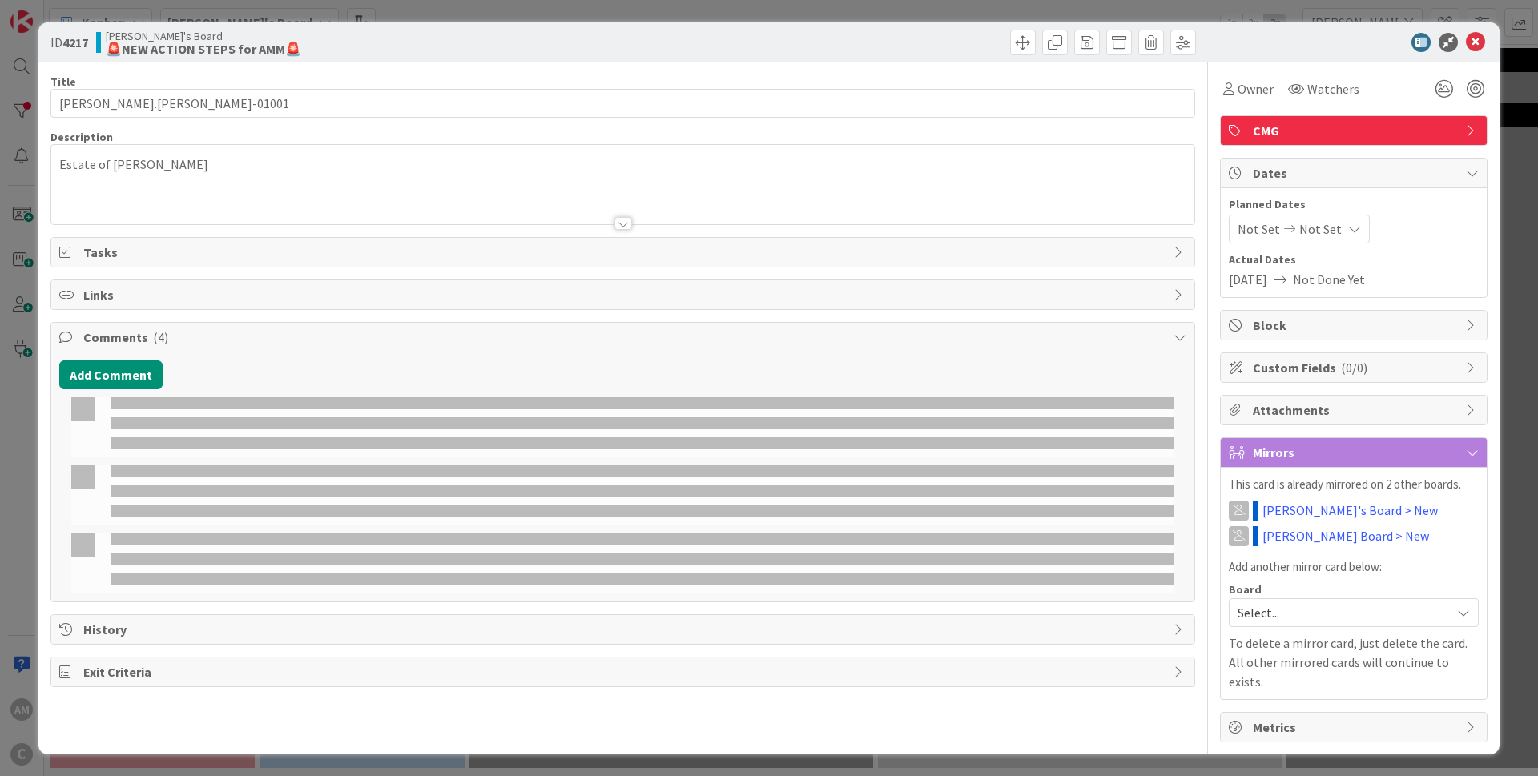
type input "[PERSON_NAME].[PERSON_NAME]-01001"
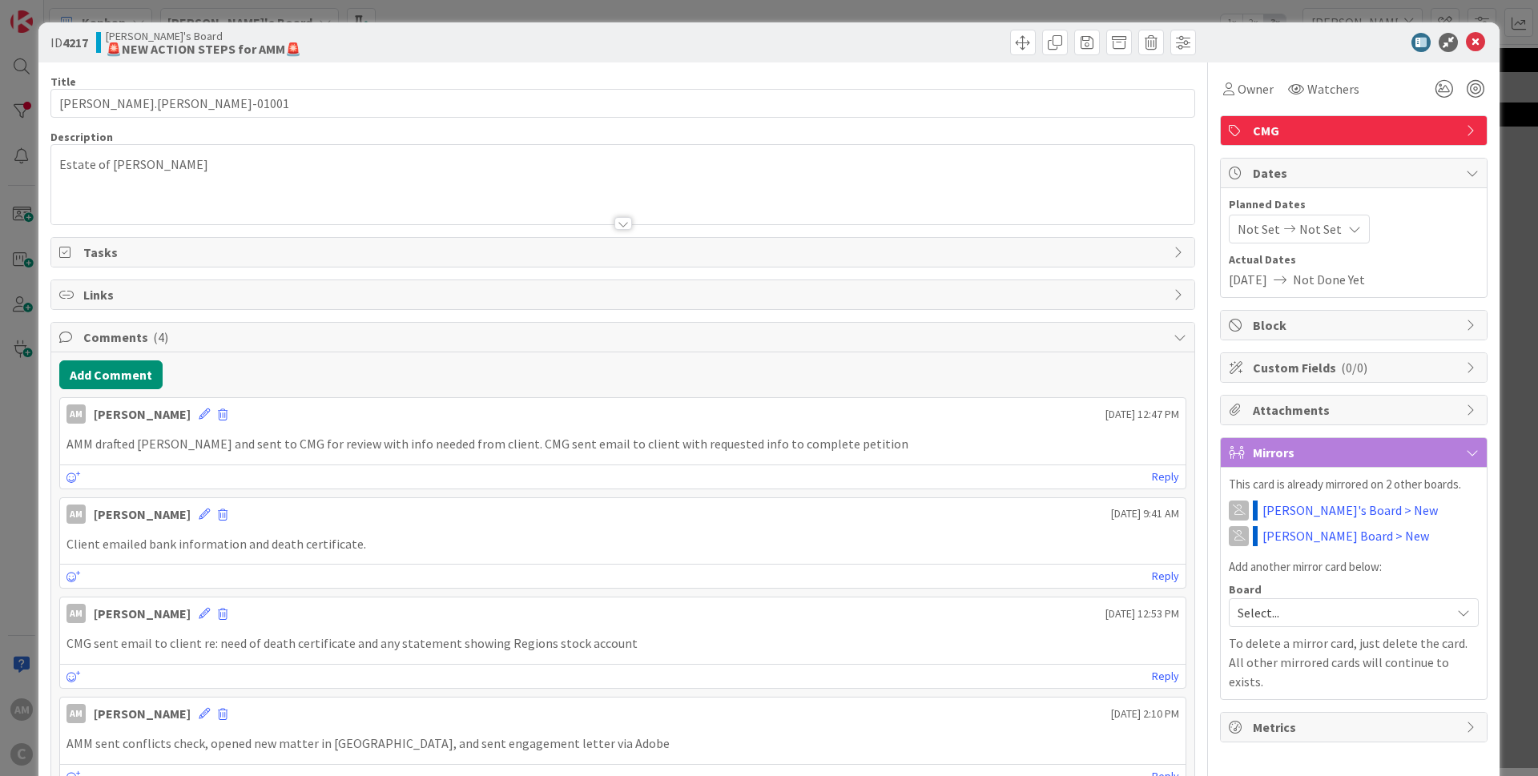
scroll to position [141, 0]
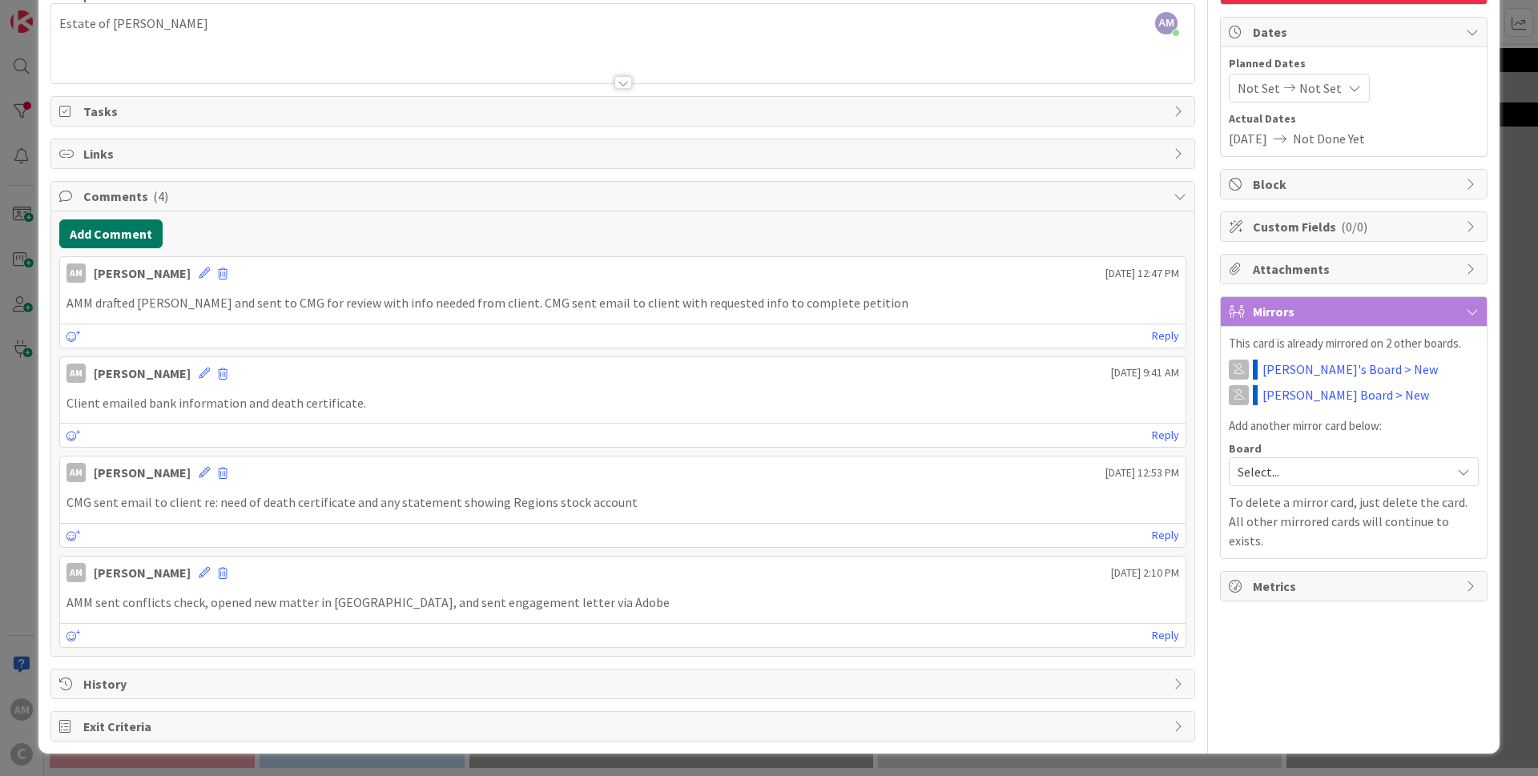
click at [127, 243] on button "Add Comment" at bounding box center [110, 234] width 103 height 29
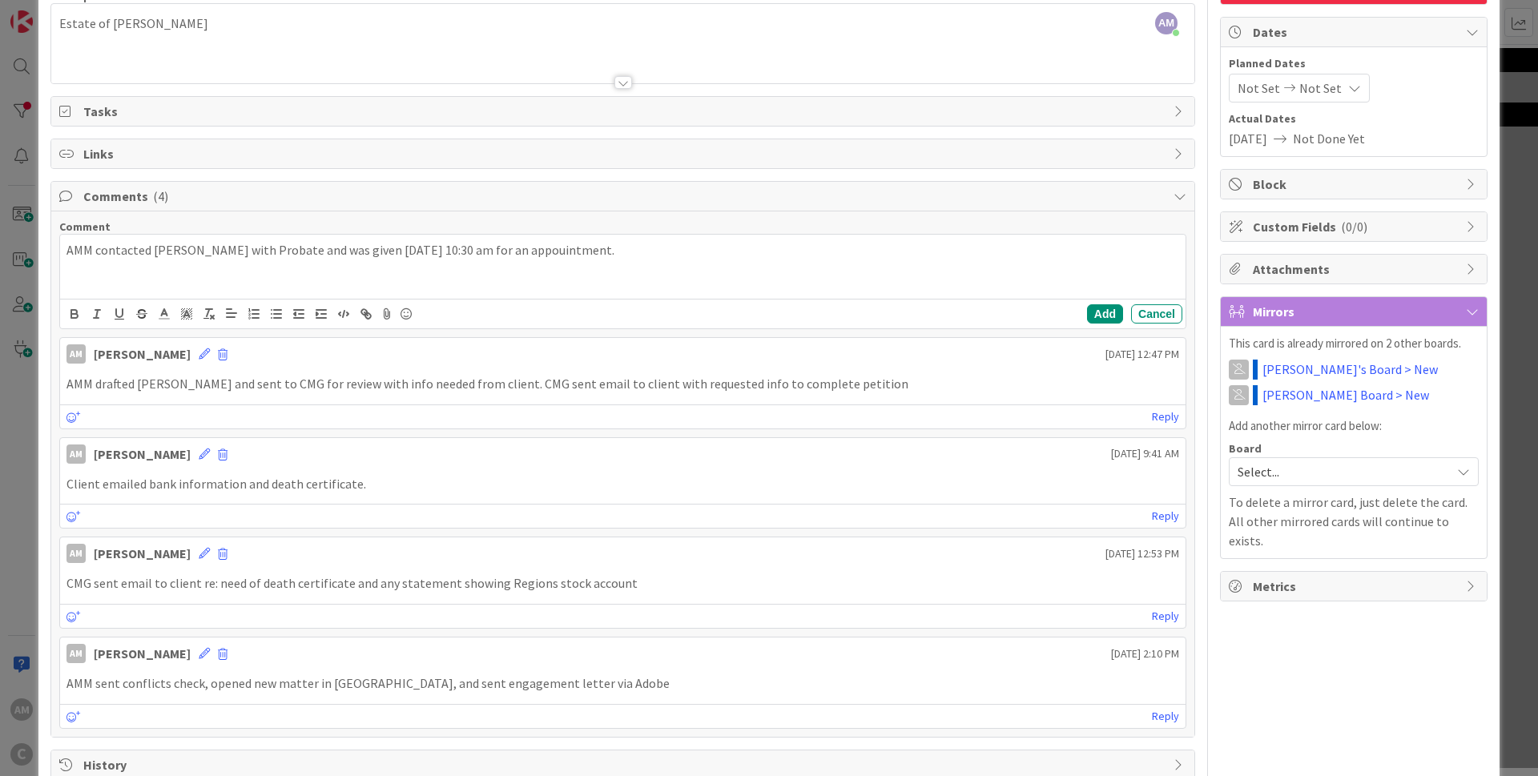
drag, startPoint x: 541, startPoint y: 250, endPoint x: 559, endPoint y: 263, distance: 22.4
click at [599, 253] on p "AMM contacted [PERSON_NAME] with Probate and was given [DATE] 10:30 am for an a…" at bounding box center [622, 250] width 1113 height 18
click at [842, 254] on p "AMM contacted [PERSON_NAME] with Probate and was given [DATE] 10:30 am for an a…" at bounding box center [622, 250] width 1113 height 18
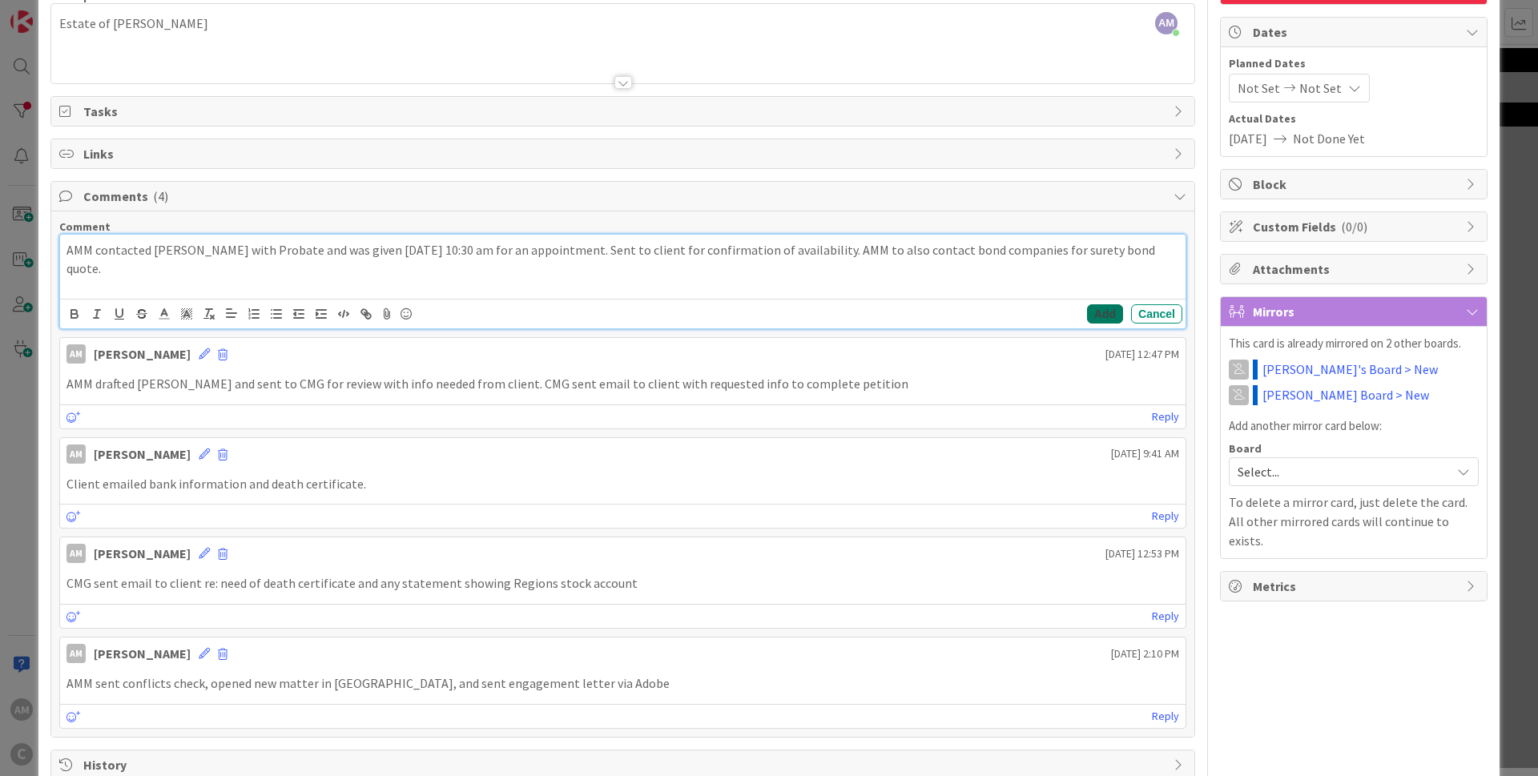
click at [1103, 316] on button "Add" at bounding box center [1105, 313] width 36 height 19
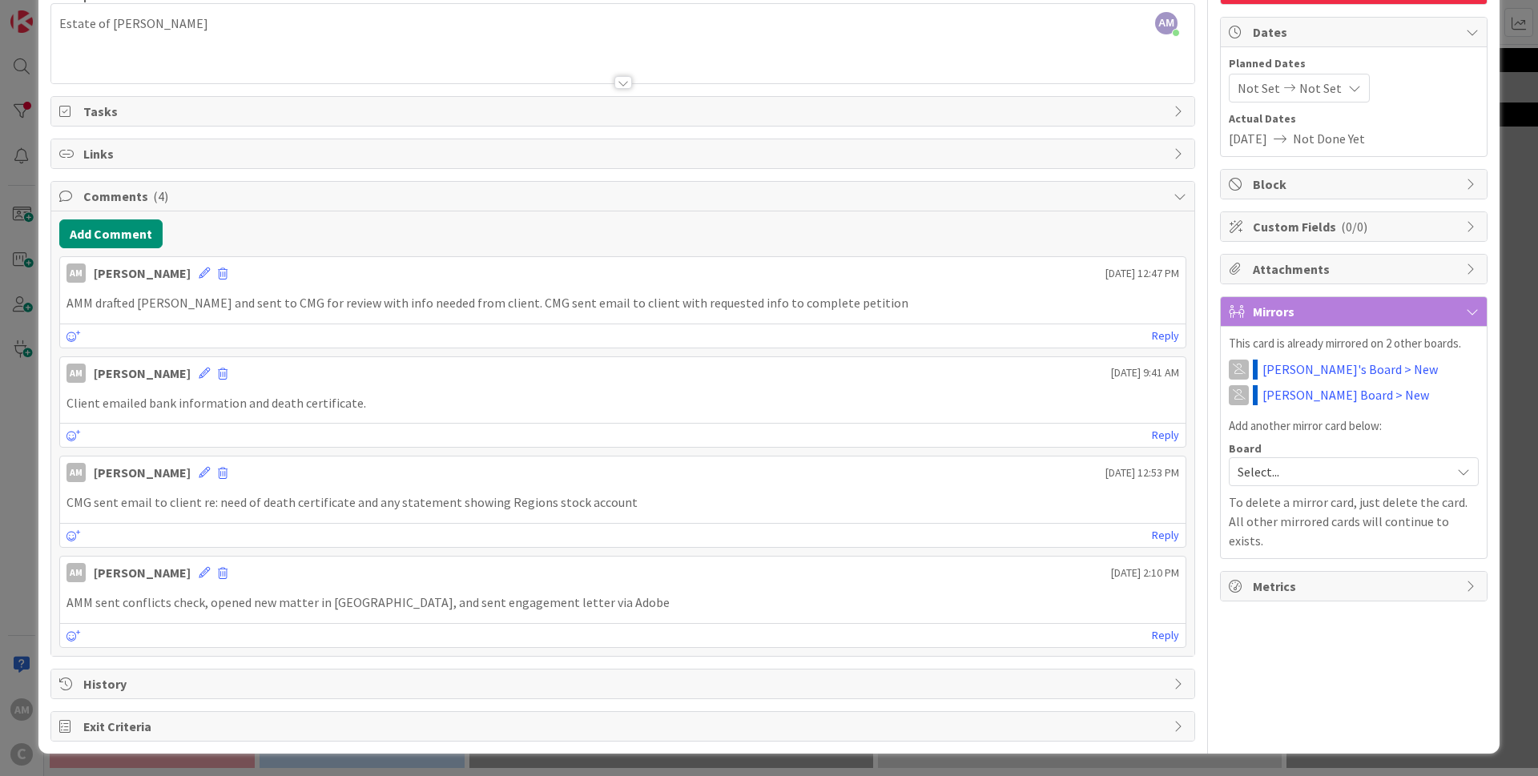
type input "[PERSON_NAME].[PERSON_NAME]-01001"
